Goal: Task Accomplishment & Management: Manage account settings

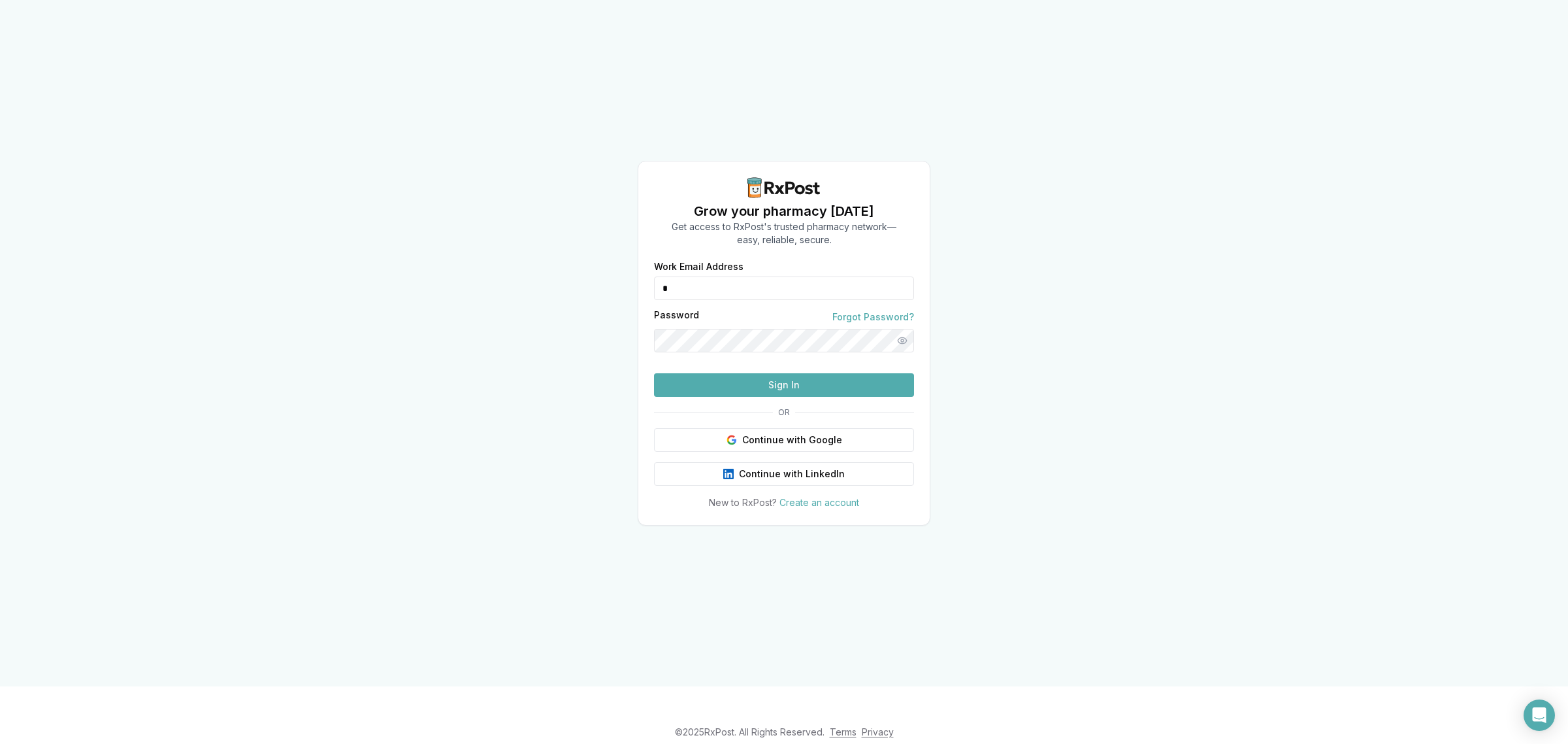
drag, startPoint x: 784, startPoint y: 256, endPoint x: 603, endPoint y: 282, distance: 182.9
click at [603, 282] on div "Grow your pharmacy [DATE] Get access to RxPost's trusted pharmacy network— easy…" at bounding box center [784, 343] width 1568 height 686
type input "**********"
click at [754, 397] on button "Sign In" at bounding box center [784, 385] width 260 height 24
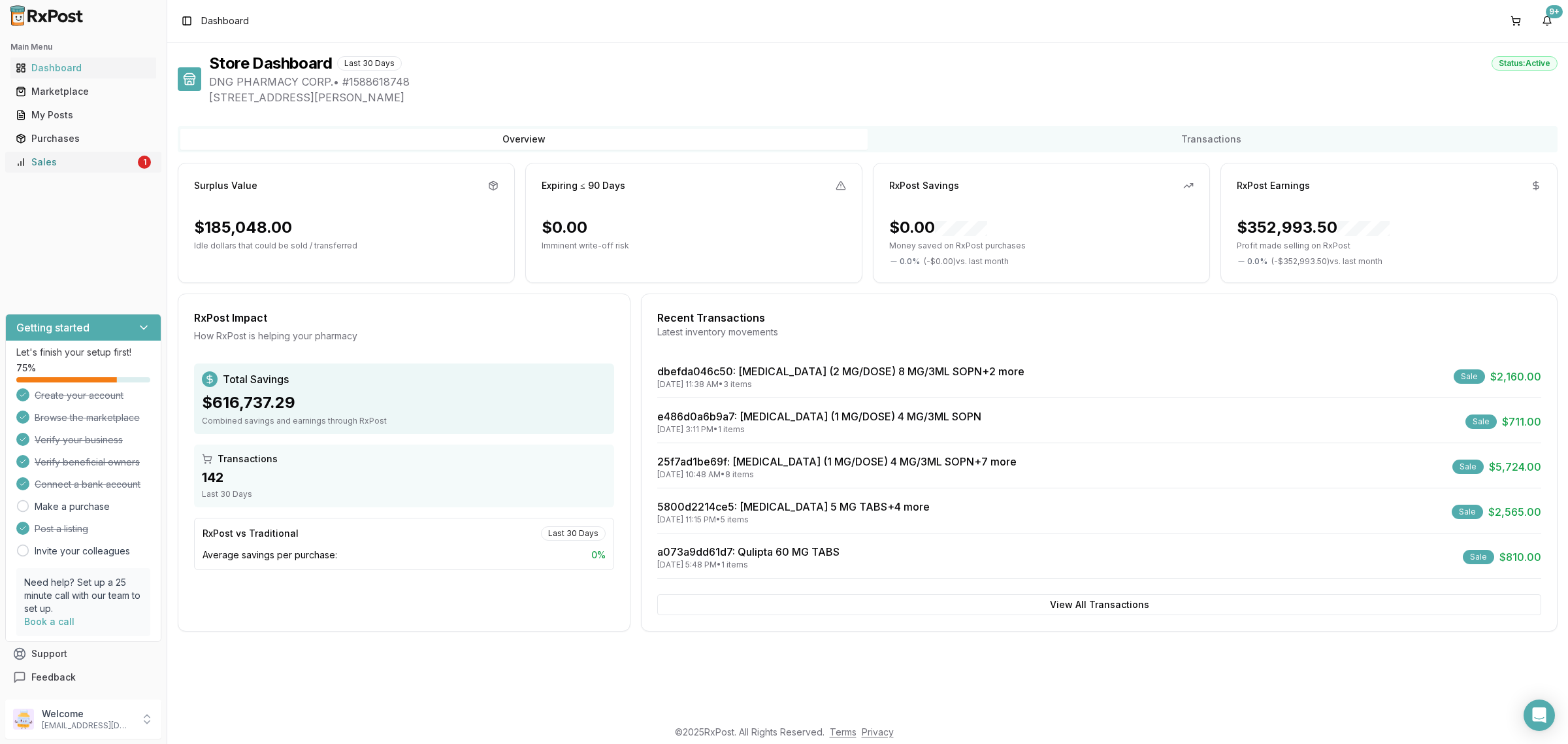
click at [79, 162] on div "Sales" at bounding box center [75, 161] width 119 height 13
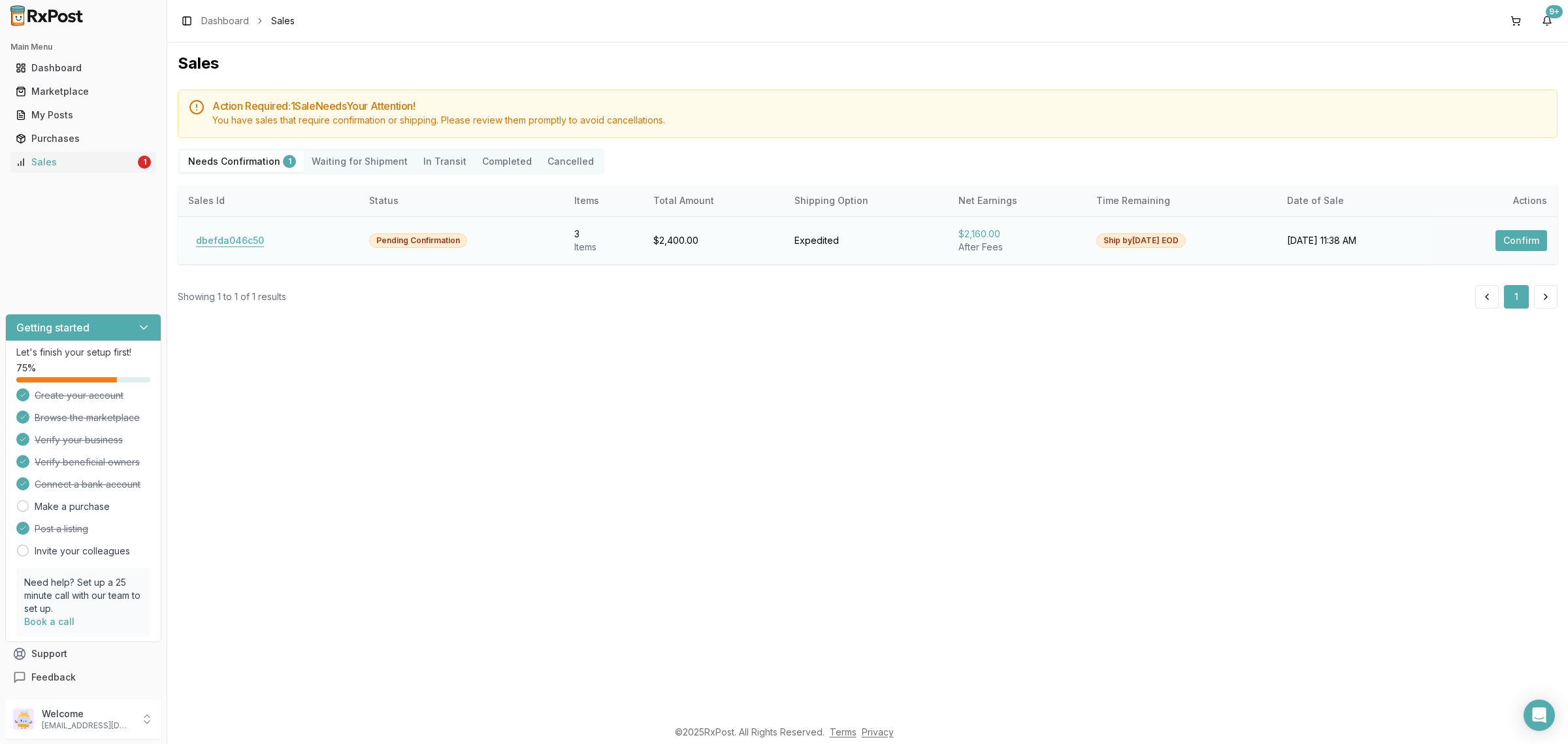
click at [207, 237] on button "dbefda046c50" at bounding box center [230, 241] width 84 height 21
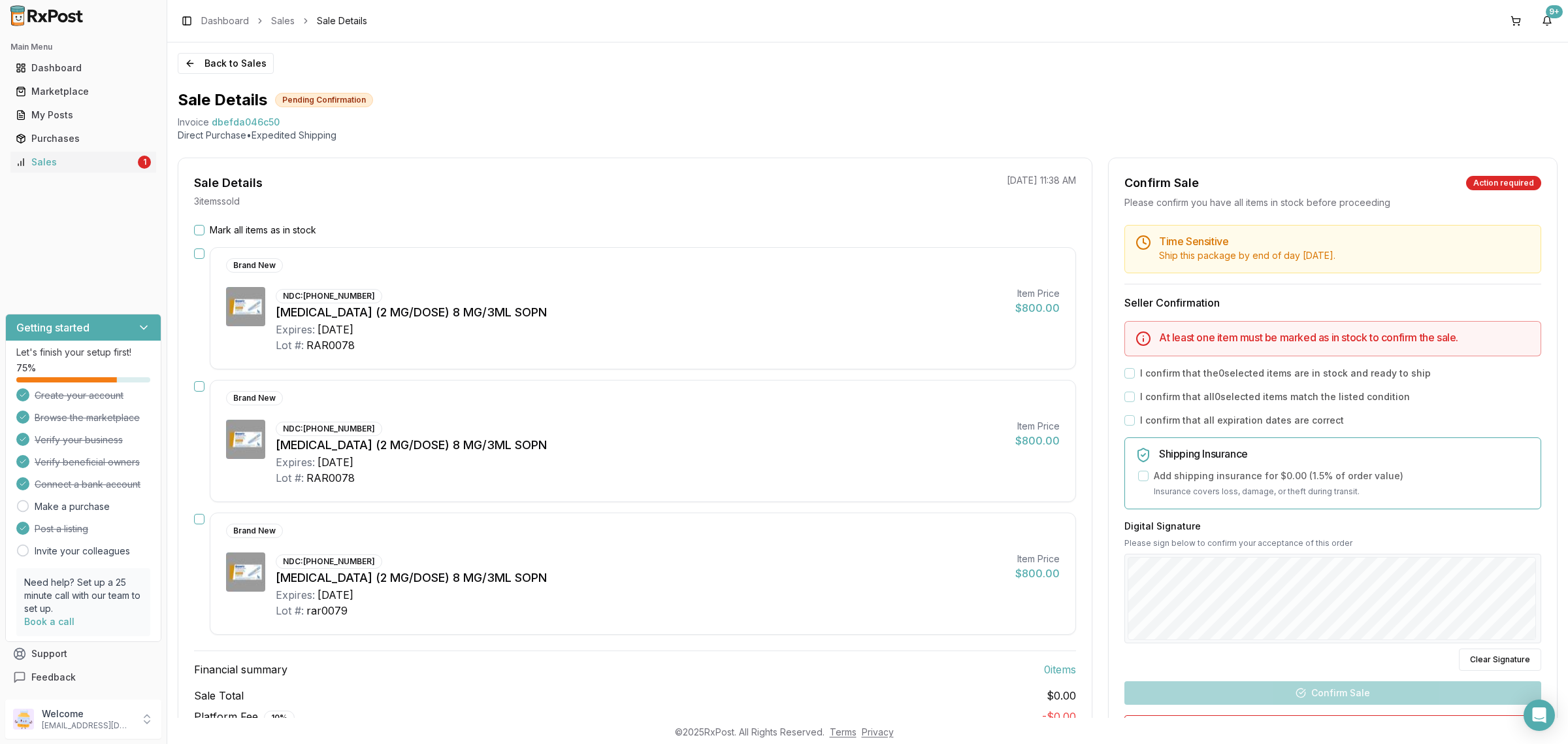
click at [752, 570] on div "NDC: [PHONE_NUMBER] [MEDICAL_DATA] (2 MG/DOSE) 8 MG/3ML SOPN Expires: [DATE] Lo…" at bounding box center [640, 585] width 729 height 66
click at [275, 228] on label "Mark all items as in stock" at bounding box center [263, 229] width 106 height 13
click at [205, 228] on button "Mark all items as in stock" at bounding box center [200, 230] width 10 height 10
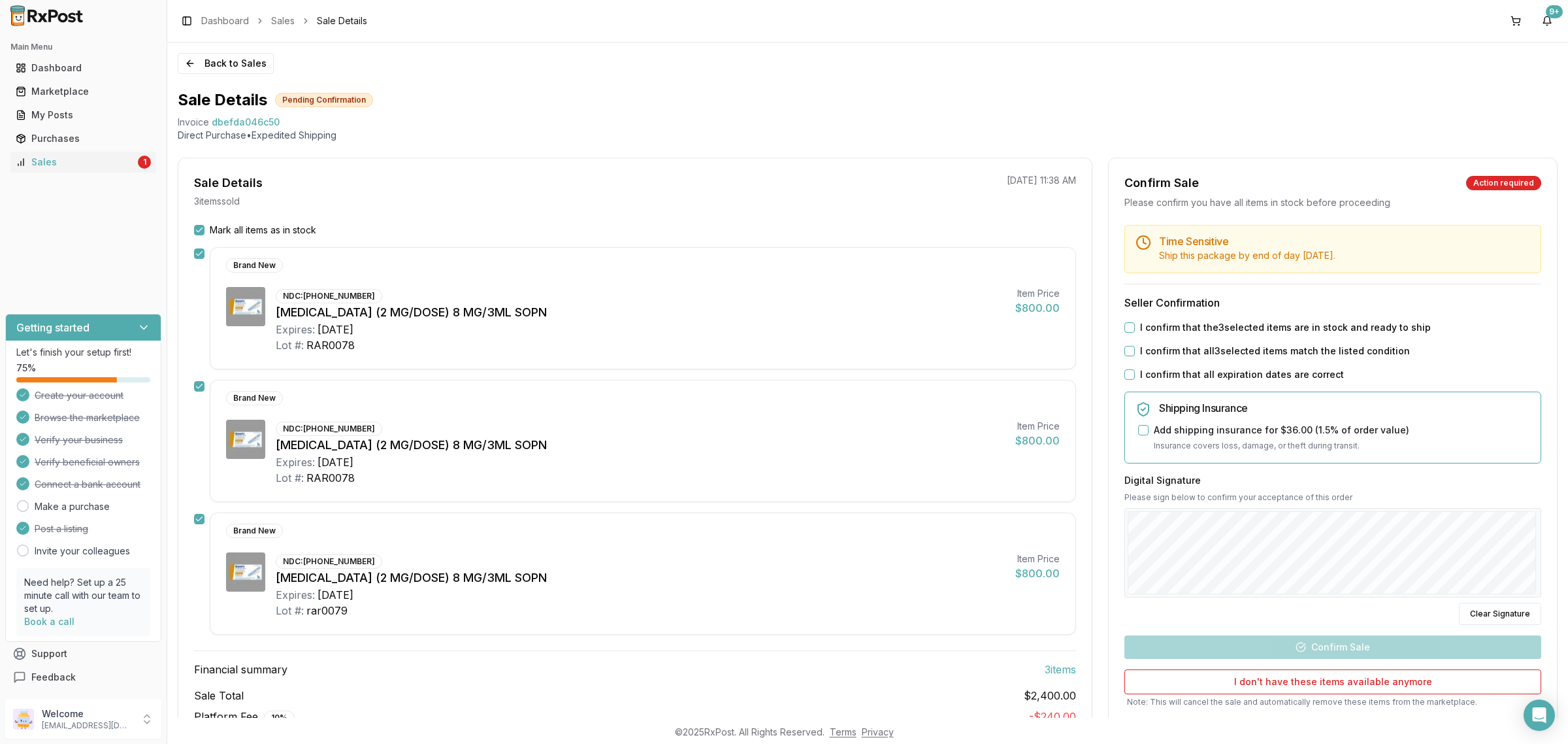
click at [1204, 321] on label "I confirm that the 3 selected items are in stock and ready to ship" at bounding box center [1285, 327] width 290 height 13
click at [1135, 322] on button "I confirm that the 3 selected items are in stock and ready to ship" at bounding box center [1129, 327] width 10 height 10
click at [1195, 352] on label "I confirm that all 3 selected items match the listed condition" at bounding box center [1274, 351] width 269 height 13
click at [1135, 352] on button "I confirm that all 3 selected items match the listed condition" at bounding box center [1129, 351] width 10 height 10
click at [1190, 373] on label "I confirm that all expiration dates are correct" at bounding box center [1242, 374] width 204 height 13
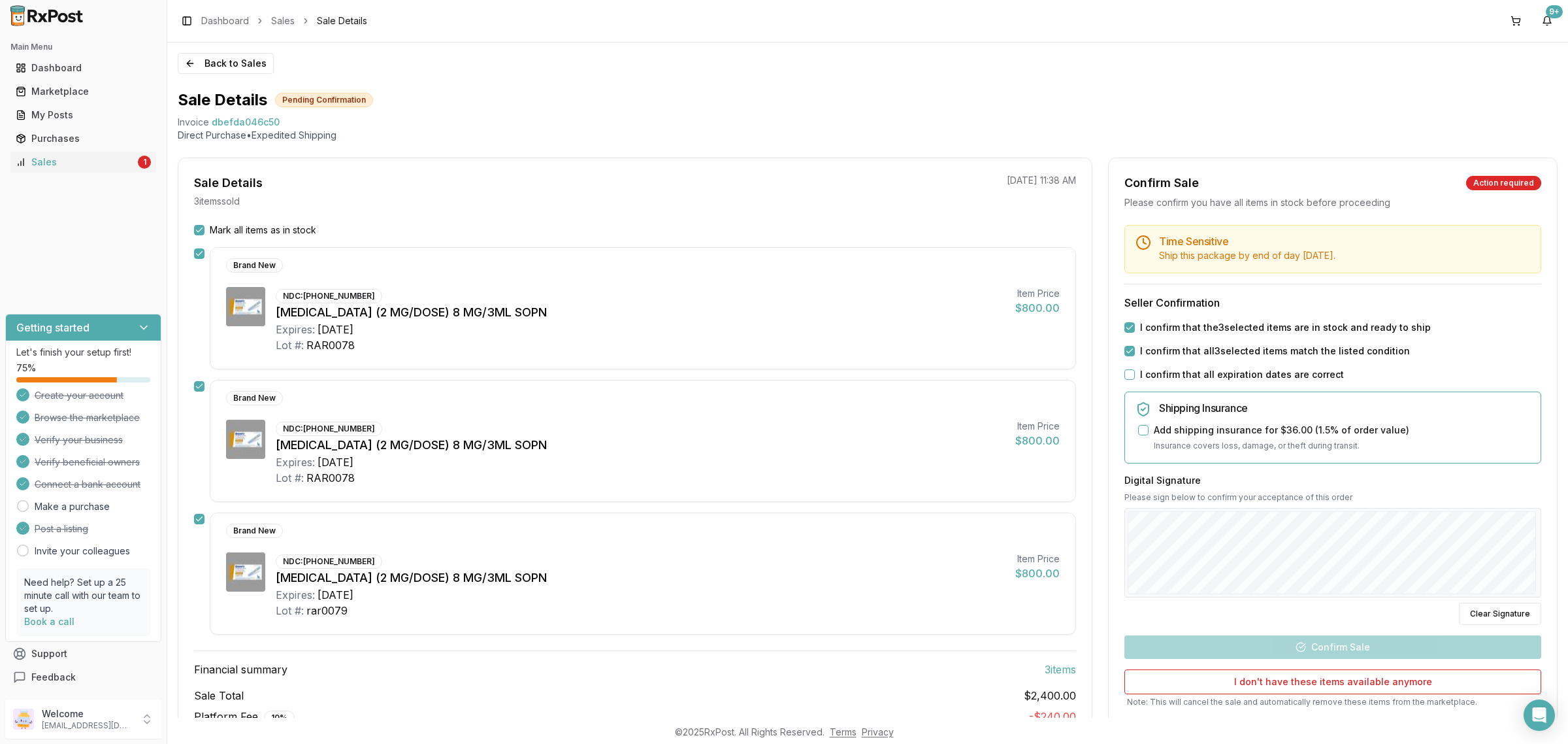
click at [1135, 373] on button "I confirm that all expiration dates are correct" at bounding box center [1129, 374] width 10 height 10
click at [1357, 657] on button "Confirm Sale" at bounding box center [1333, 646] width 417 height 24
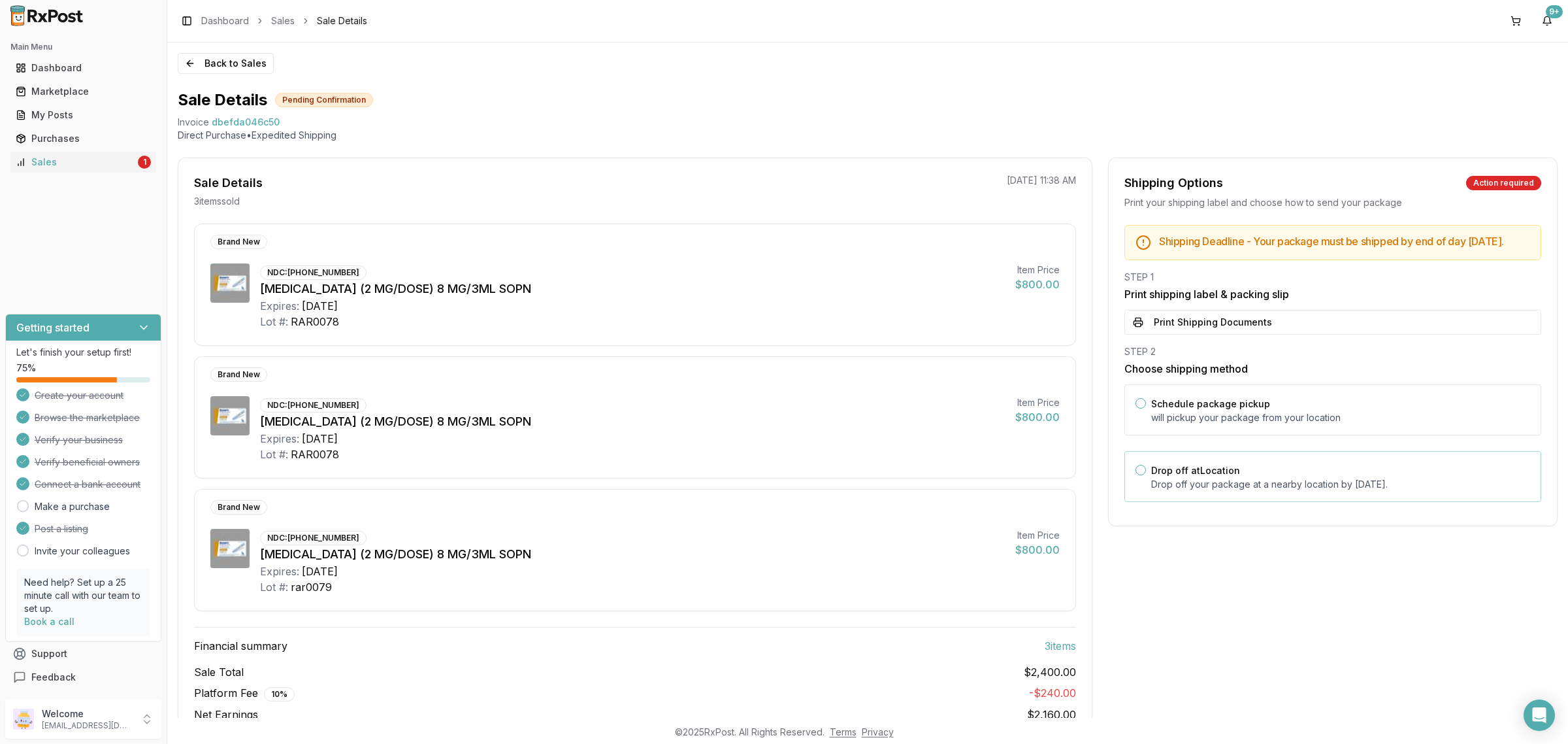
click at [1435, 491] on p "Drop off your package at a nearby location by September 8, 2025 ." at bounding box center [1340, 484] width 379 height 13
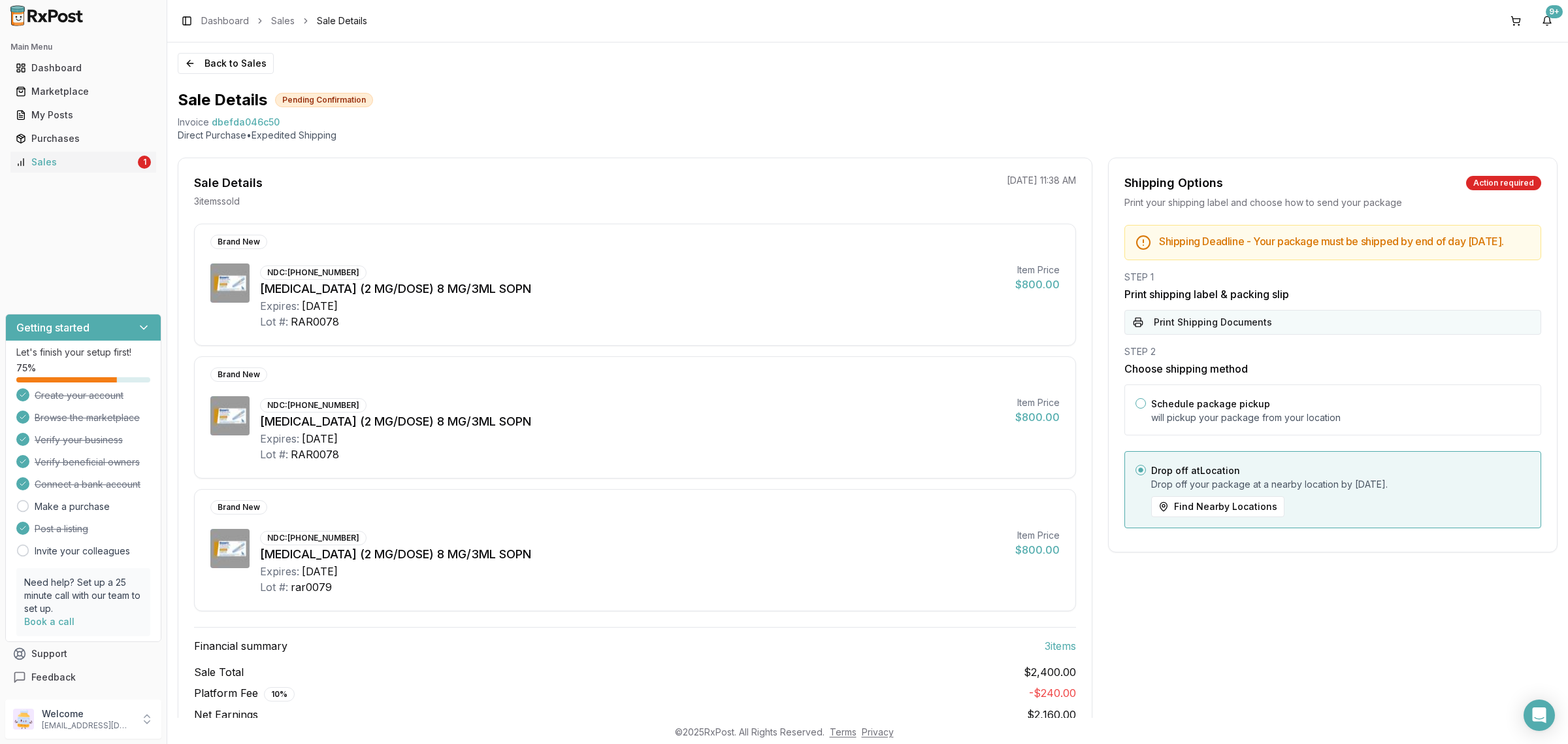
click at [1398, 335] on button "Print Shipping Documents" at bounding box center [1333, 322] width 417 height 24
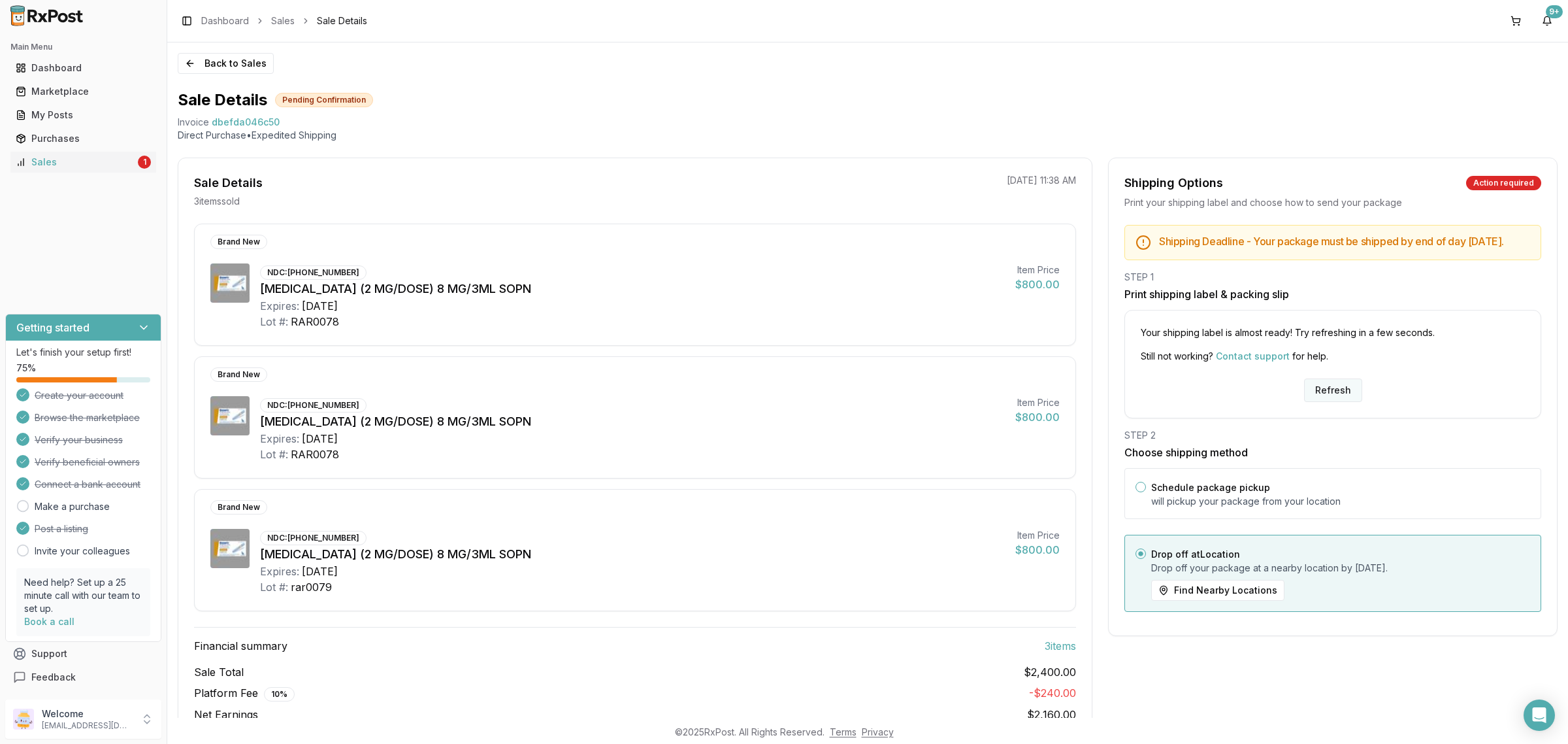
click at [1323, 393] on button "Refresh" at bounding box center [1333, 390] width 58 height 24
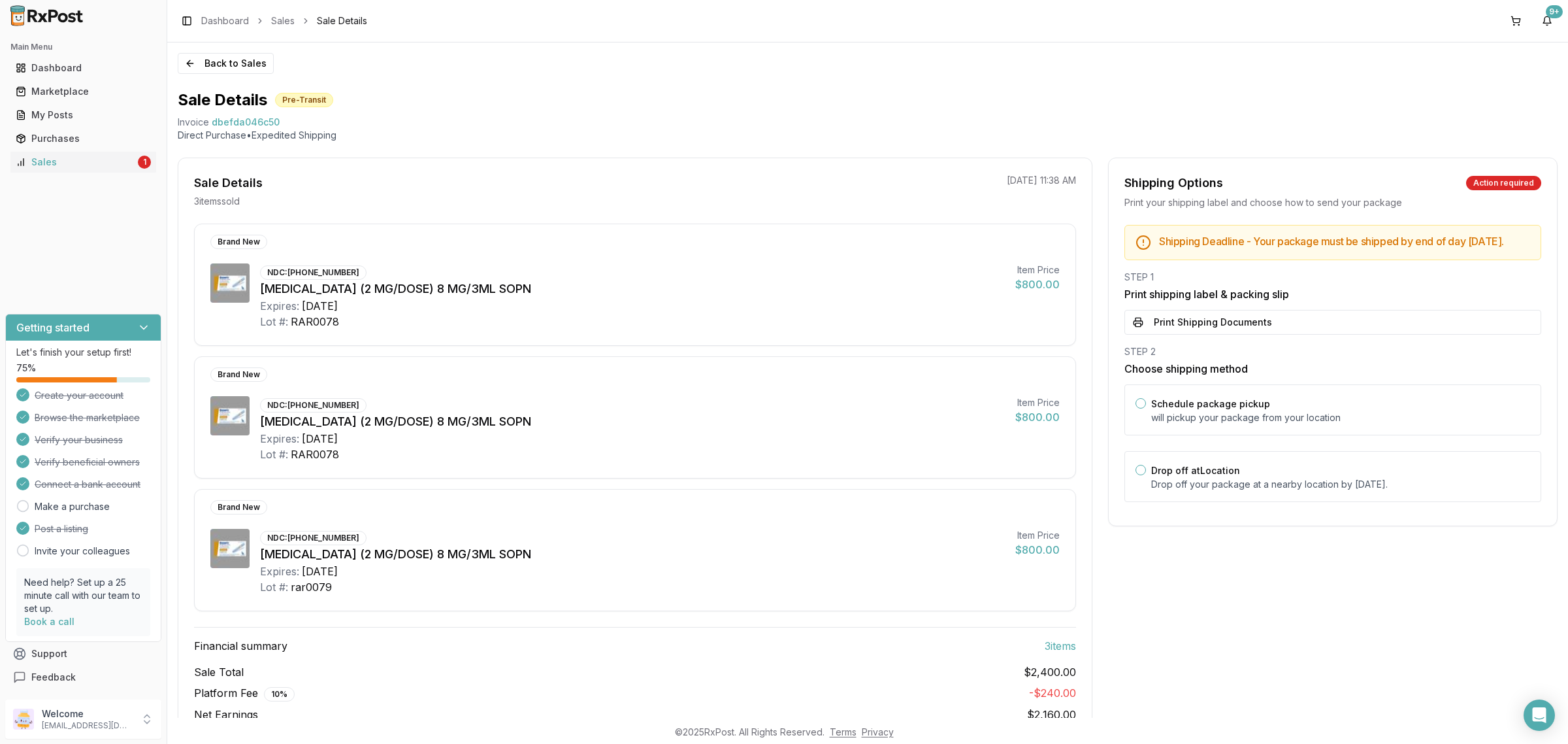
click at [1207, 350] on div "Shipping Deadline - Your package must be shipped by end of day Monday, Septembe…" at bounding box center [1333, 367] width 448 height 285
click at [1210, 332] on button "Print Shipping Documents" at bounding box center [1333, 322] width 417 height 24
click at [1213, 491] on p "Drop off your package at a nearby location by [DATE] ." at bounding box center [1340, 484] width 379 height 13
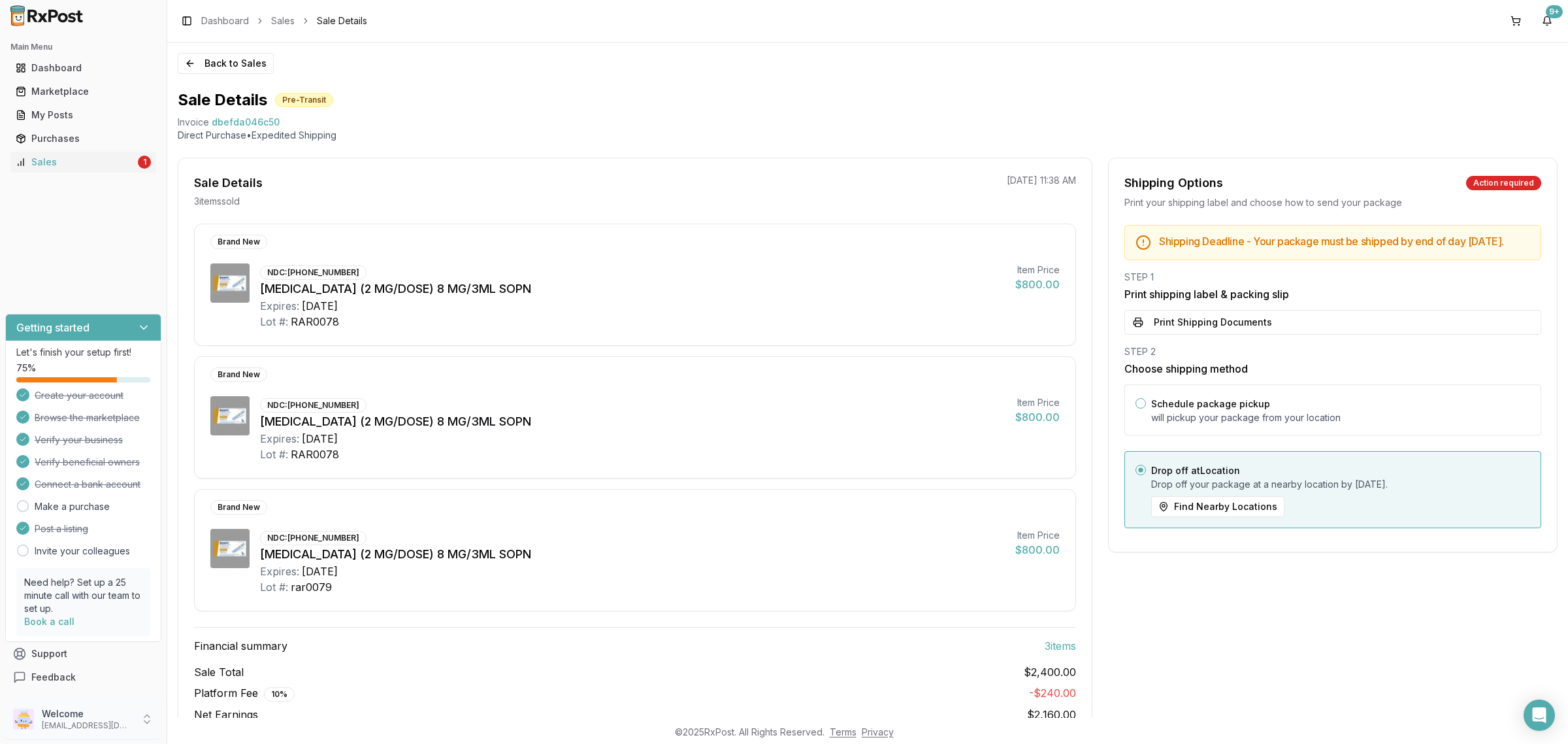
click at [106, 720] on p "Welcome" at bounding box center [87, 713] width 91 height 13
click at [219, 727] on span "Sign Out" at bounding box center [237, 721] width 124 height 13
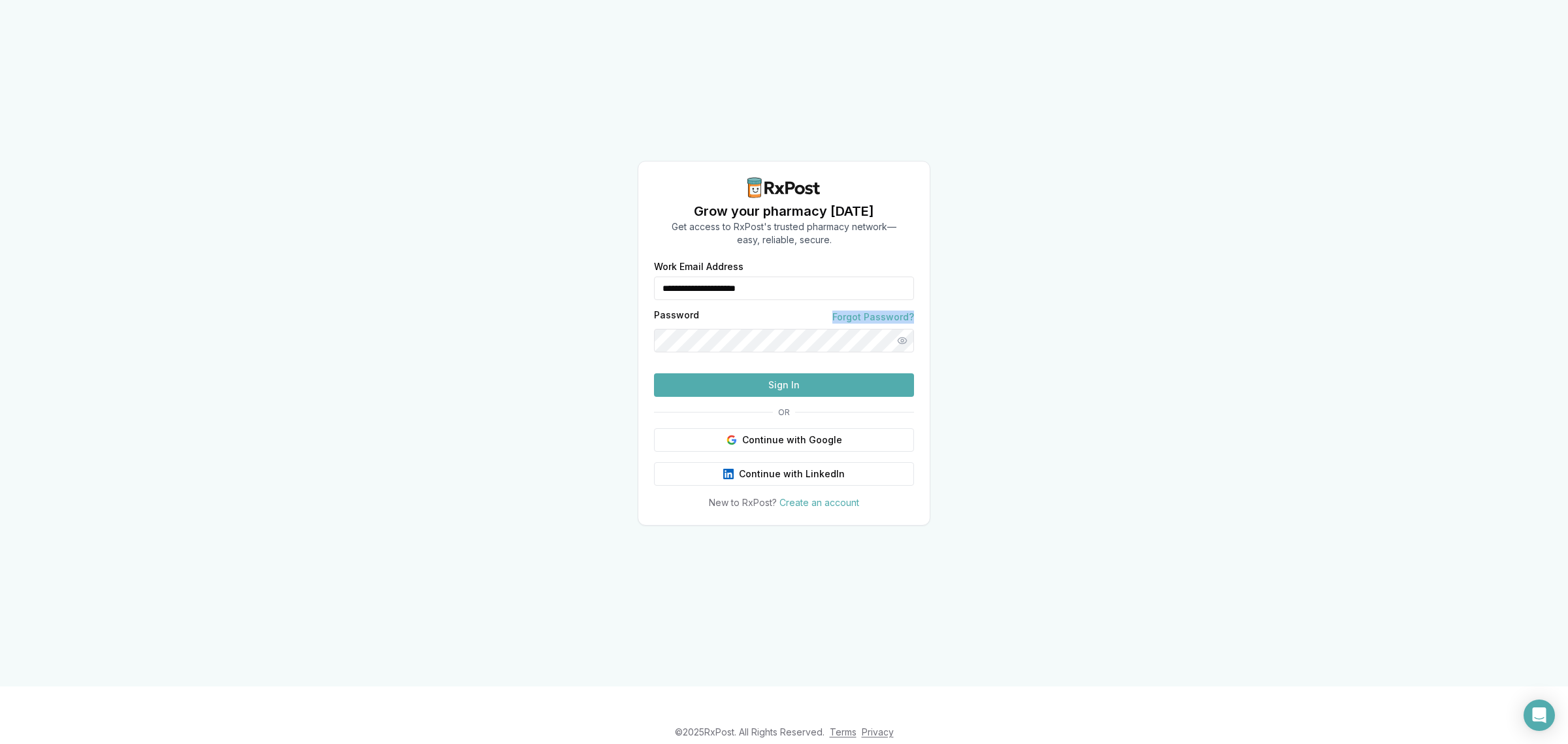
drag, startPoint x: 801, startPoint y: 295, endPoint x: 760, endPoint y: 267, distance: 49.6
click at [655, 311] on div "Password Forgot Password?" at bounding box center [784, 317] width 260 height 13
drag, startPoint x: 799, startPoint y: 258, endPoint x: 606, endPoint y: 270, distance: 193.4
click at [606, 270] on div "**********" at bounding box center [784, 343] width 1568 height 686
type input "**********"
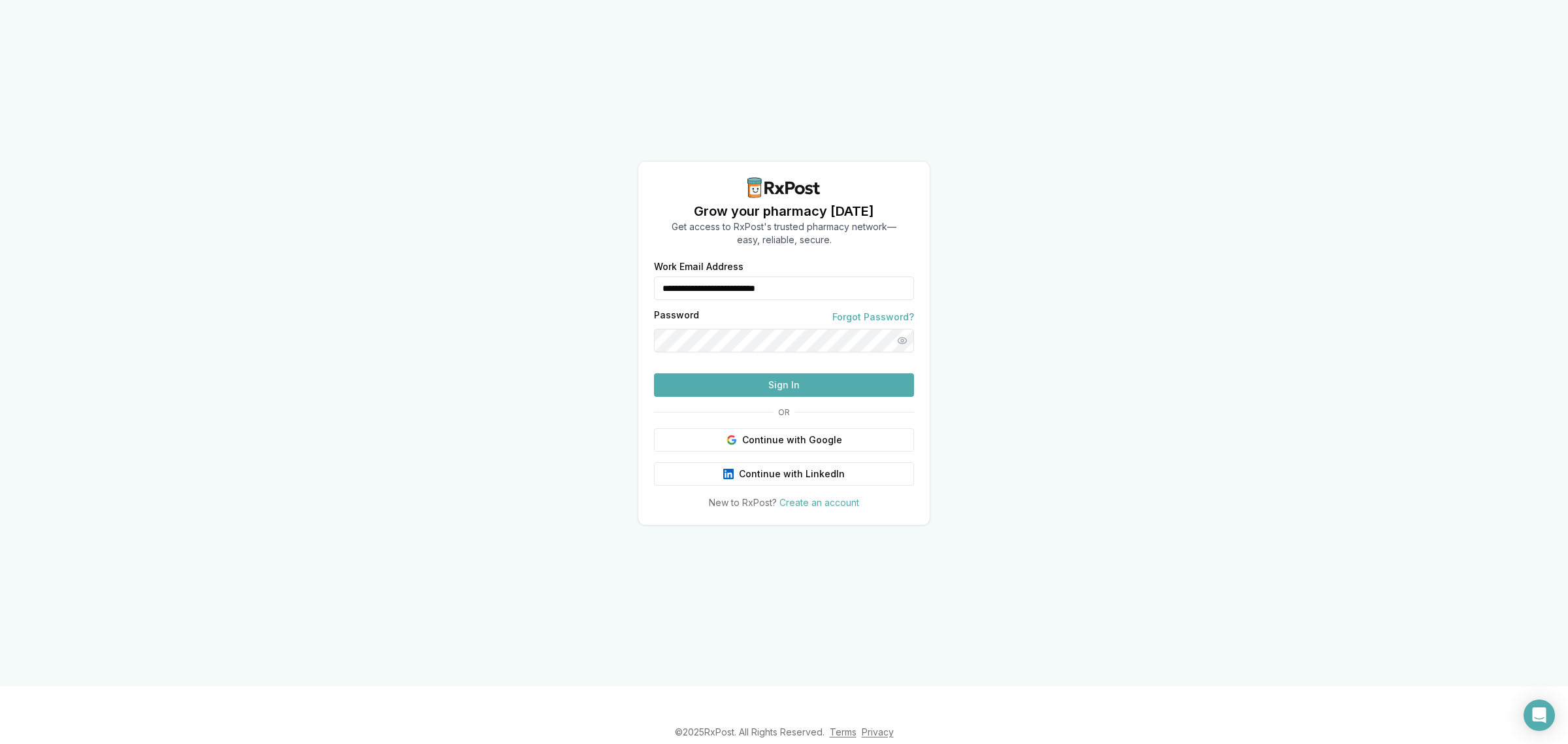
click at [741, 397] on button "Sign In" at bounding box center [784, 385] width 260 height 24
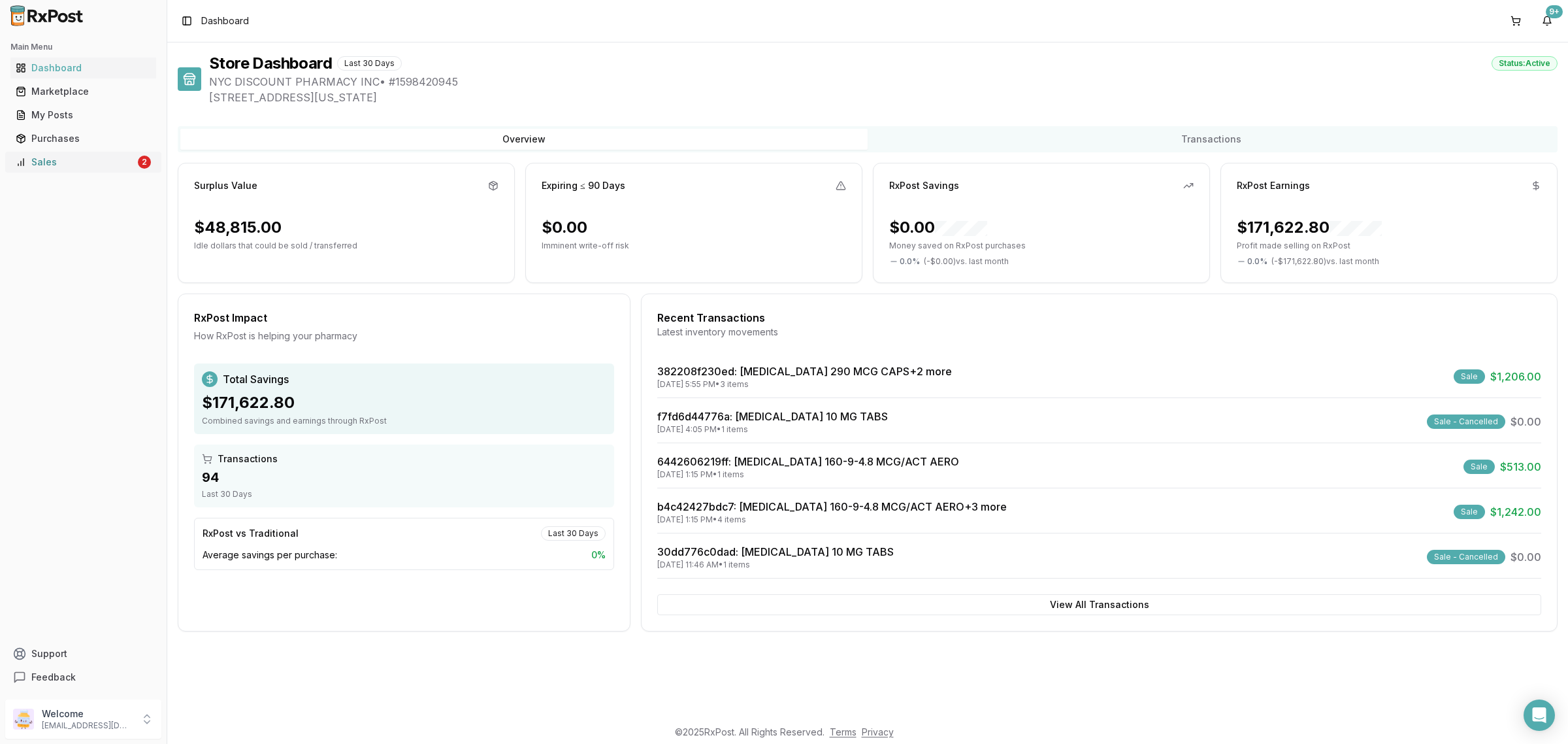
click at [132, 158] on div "Sales" at bounding box center [75, 161] width 119 height 13
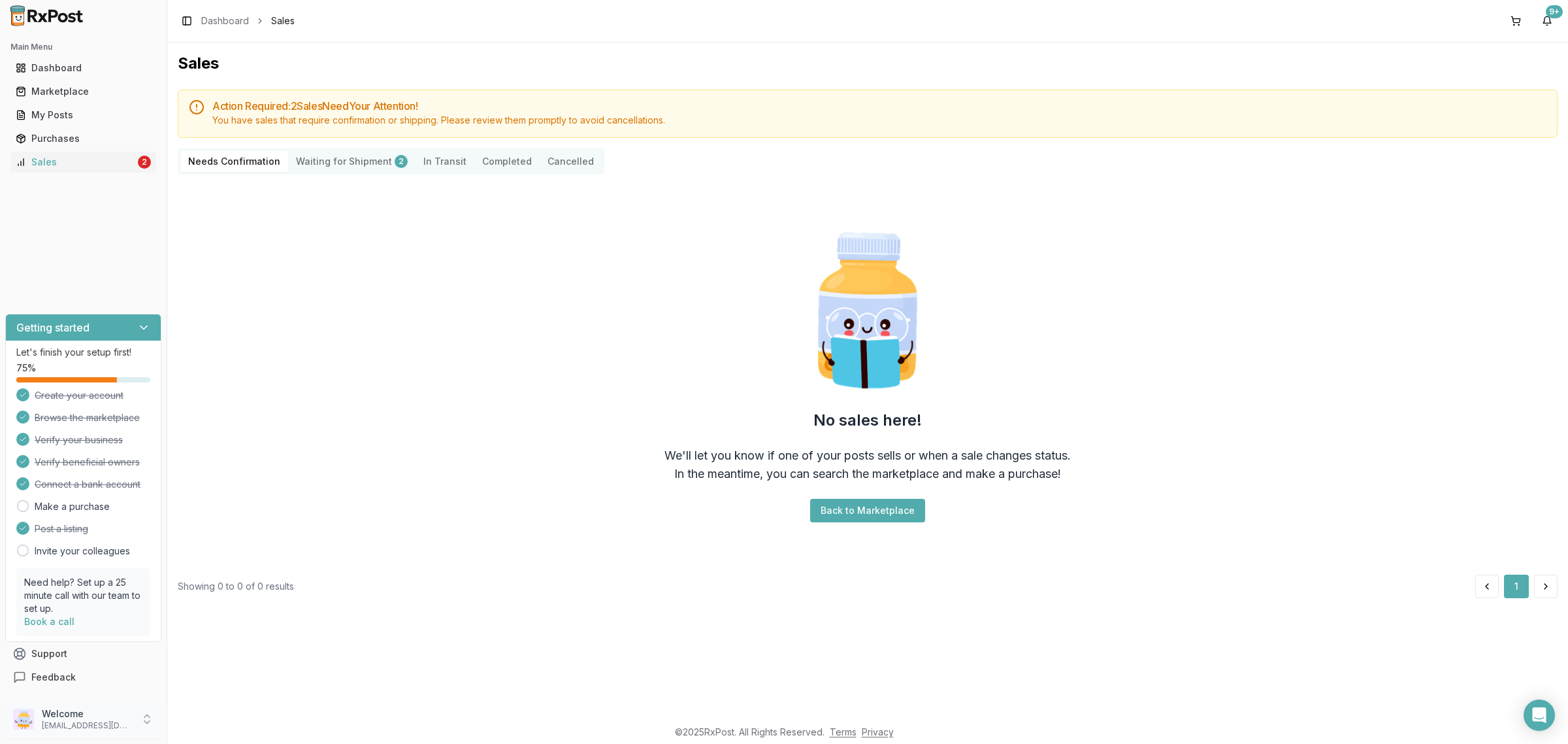
click at [128, 726] on p "[EMAIL_ADDRESS][DOMAIN_NAME]" at bounding box center [87, 726] width 91 height 10
click at [232, 711] on button "Sign Out" at bounding box center [237, 721] width 134 height 22
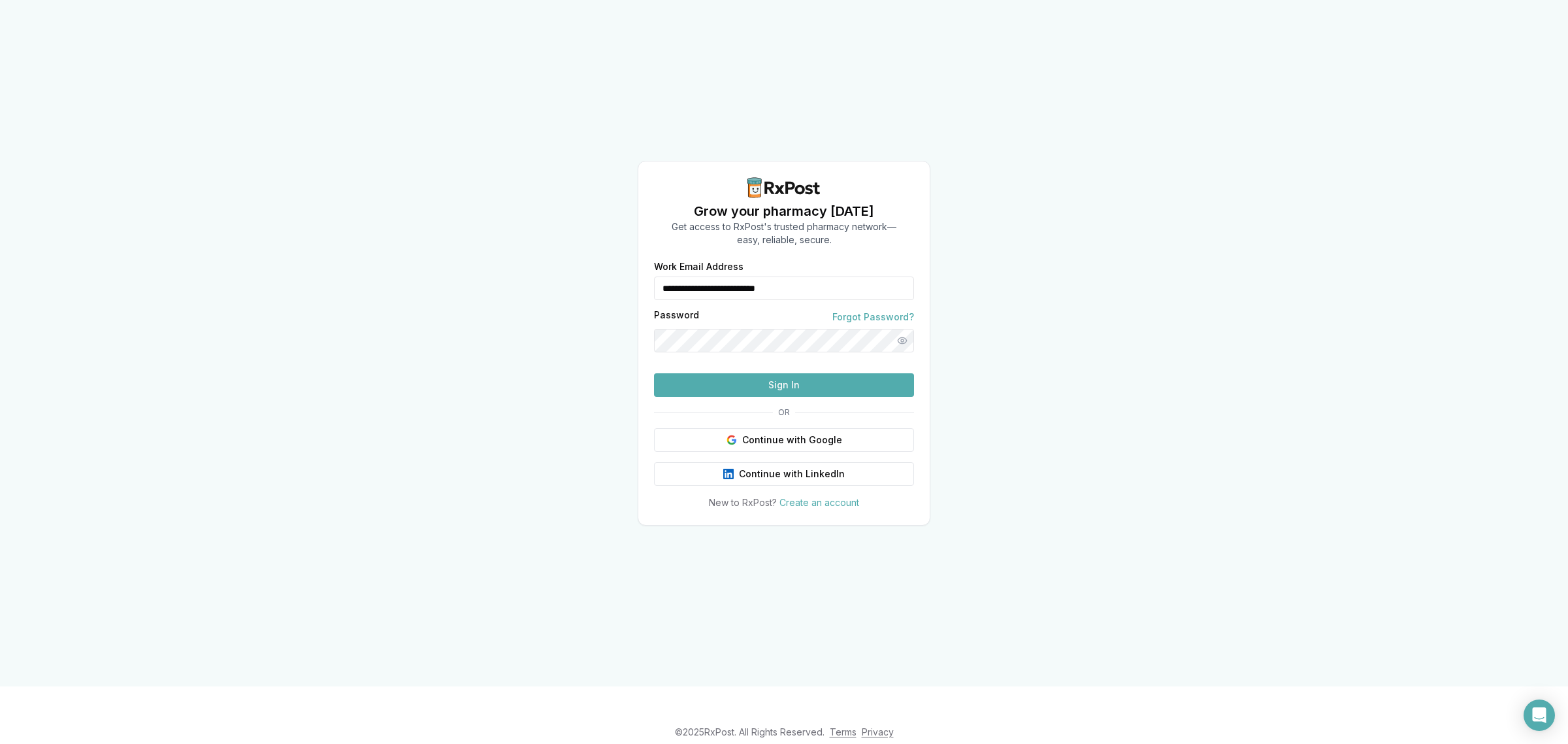
drag, startPoint x: 823, startPoint y: 263, endPoint x: 562, endPoint y: 269, distance: 261.1
click at [562, 269] on div "**********" at bounding box center [784, 343] width 1568 height 686
type input "**********"
click at [733, 397] on button "Sign In" at bounding box center [784, 385] width 260 height 24
click at [773, 397] on button "Sign In" at bounding box center [784, 385] width 260 height 24
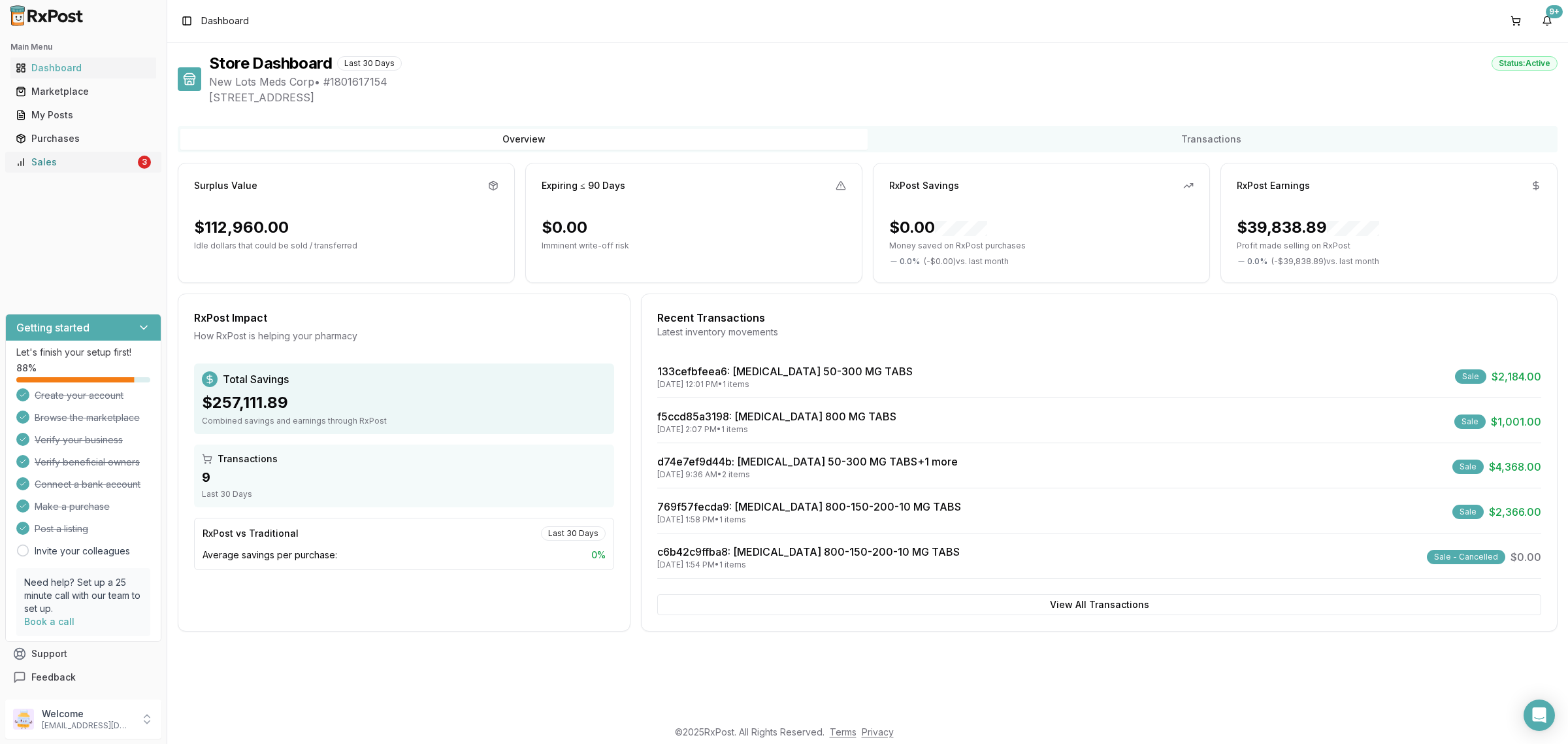
click at [127, 168] on div "Sales" at bounding box center [75, 161] width 119 height 13
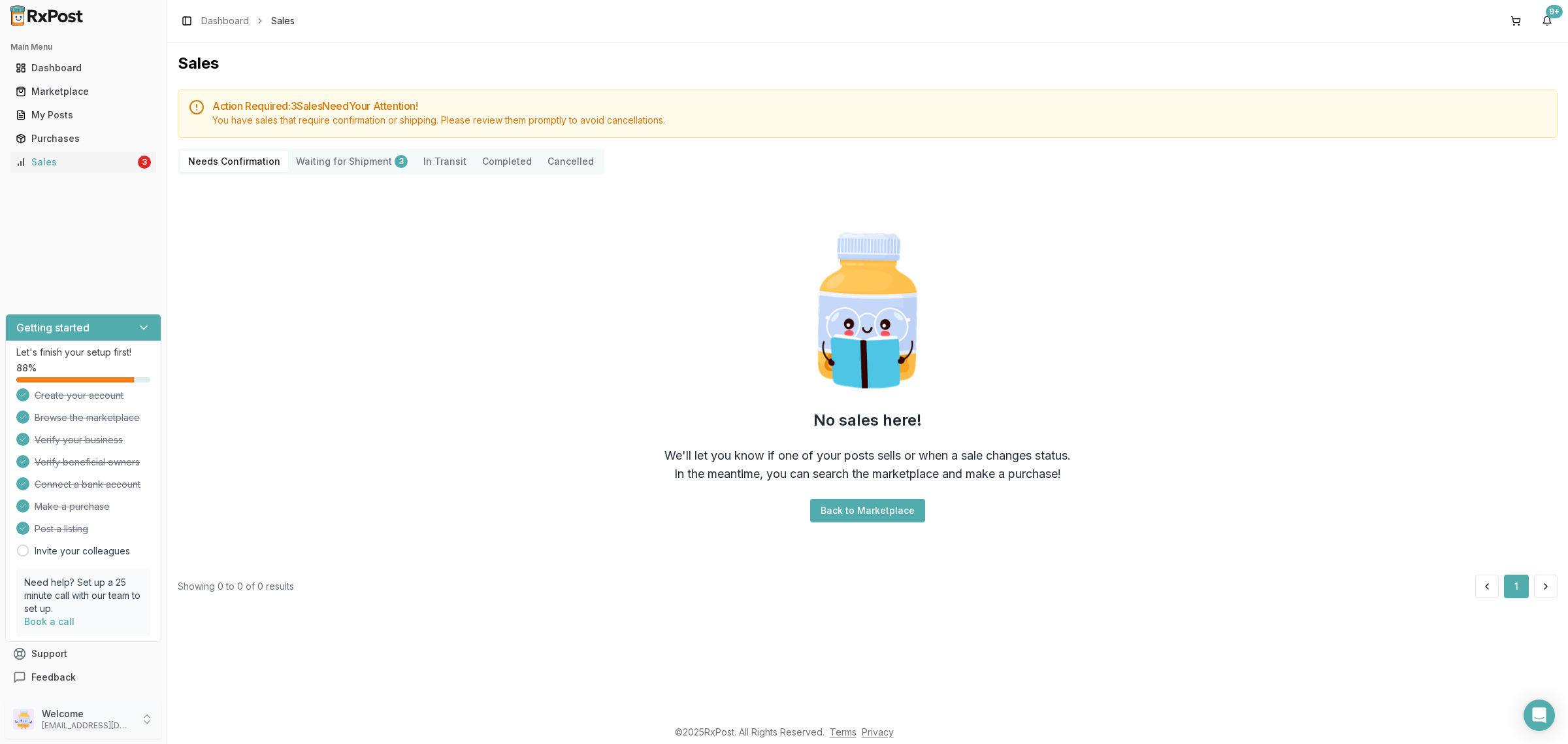
click at [111, 722] on p "ivoryrx12@gmail.com" at bounding box center [87, 726] width 91 height 10
click at [202, 720] on span "Sign Out" at bounding box center [237, 721] width 124 height 13
